Goal: Navigation & Orientation: Understand site structure

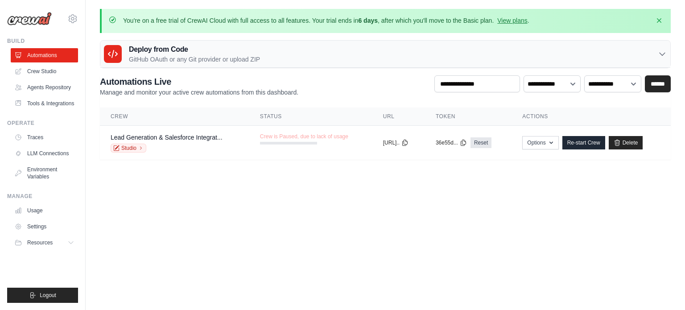
click at [309, 177] on main "You're on a free trial of CrewAI Cloud with full access to all features. Your t…" at bounding box center [386, 89] width 600 height 179
click at [64, 104] on link "Tools & Integrations" at bounding box center [45, 103] width 67 height 14
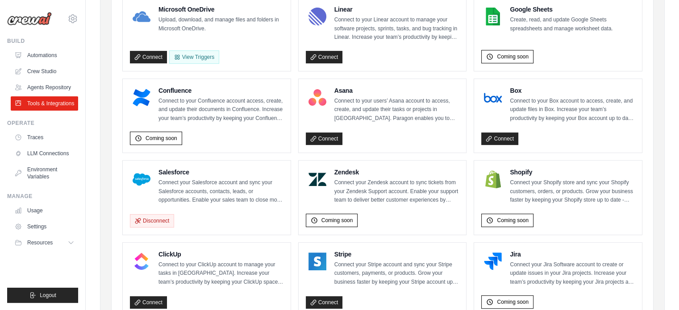
scroll to position [312, 0]
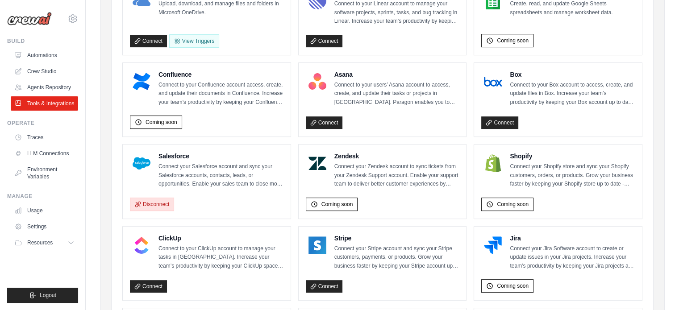
click at [153, 201] on button "Disconnect" at bounding box center [152, 204] width 44 height 13
click at [209, 198] on div "Disconnect" at bounding box center [206, 203] width 153 height 17
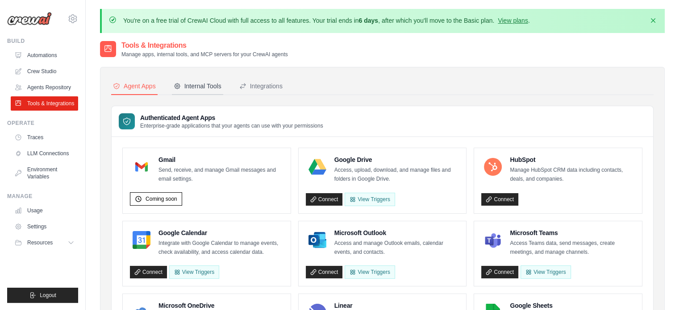
click at [214, 87] on div "Internal Tools" at bounding box center [198, 86] width 48 height 9
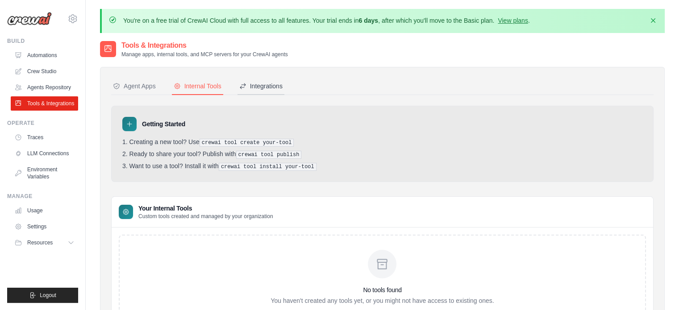
click at [261, 88] on div "Integrations" at bounding box center [260, 86] width 43 height 9
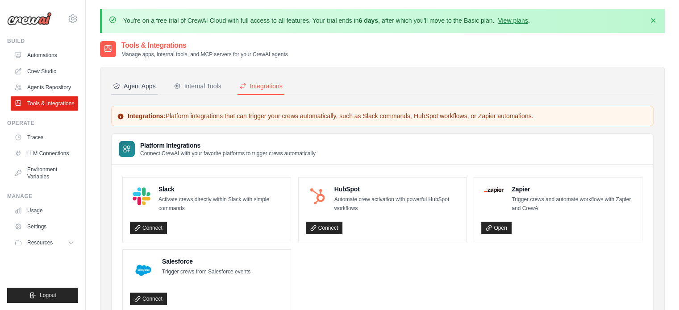
click at [133, 85] on div "Agent Apps" at bounding box center [134, 86] width 43 height 9
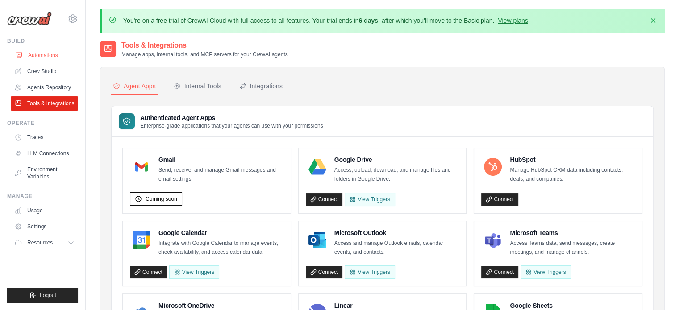
click at [35, 58] on link "Automations" at bounding box center [45, 55] width 67 height 14
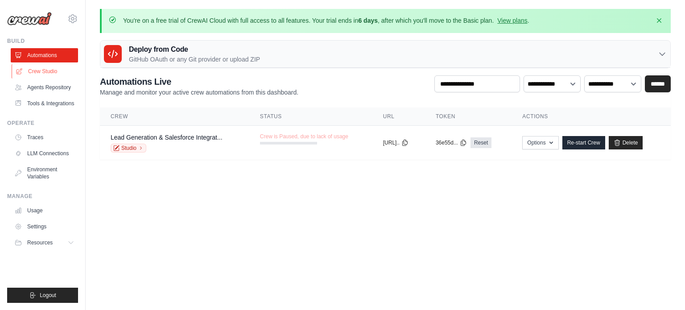
click at [36, 71] on link "Crew Studio" at bounding box center [45, 71] width 67 height 14
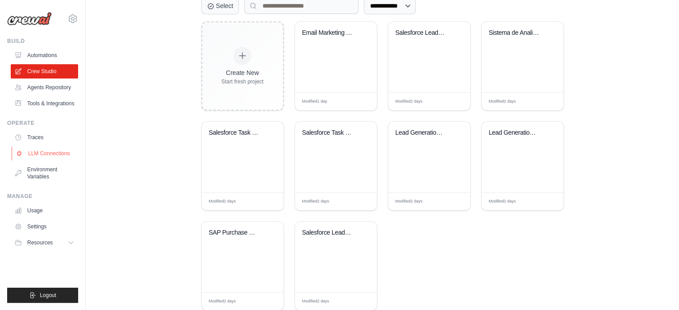
scroll to position [280, 0]
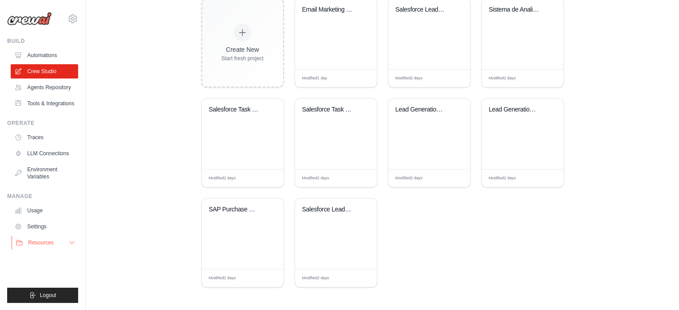
click at [54, 240] on span "Resources" at bounding box center [40, 242] width 25 height 7
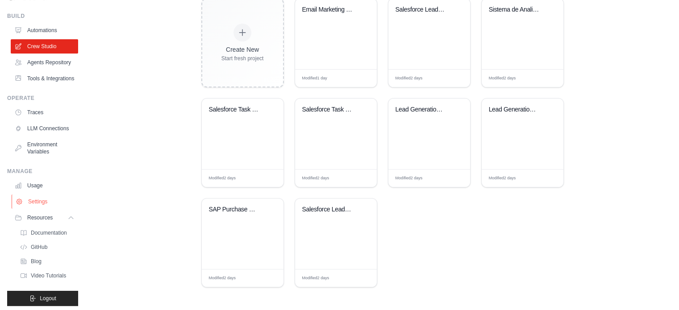
scroll to position [49, 0]
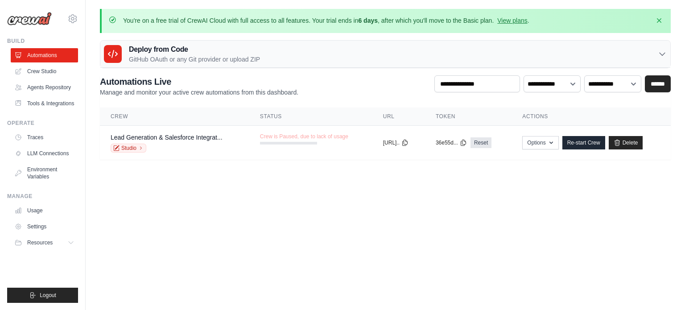
click at [152, 187] on body "[PERSON_NAME][EMAIL_ADDRESS][DOMAIN_NAME] Settings Build Automations" at bounding box center [342, 155] width 685 height 310
click at [318, 231] on body "[PERSON_NAME][EMAIL_ADDRESS][DOMAIN_NAME] Settings Build Automations" at bounding box center [342, 155] width 685 height 310
